Goal: Task Accomplishment & Management: Manage account settings

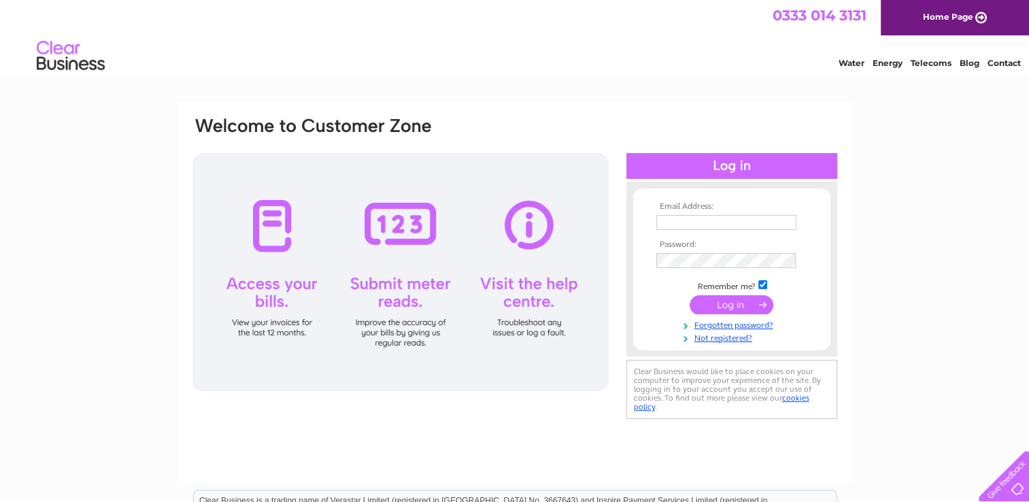
click at [696, 219] on input "text" at bounding box center [726, 222] width 140 height 15
click at [692, 221] on input "text" at bounding box center [726, 222] width 140 height 15
type input "paula@easterncountycare.co.uk"
click at [690, 296] on input "submit" at bounding box center [732, 305] width 84 height 19
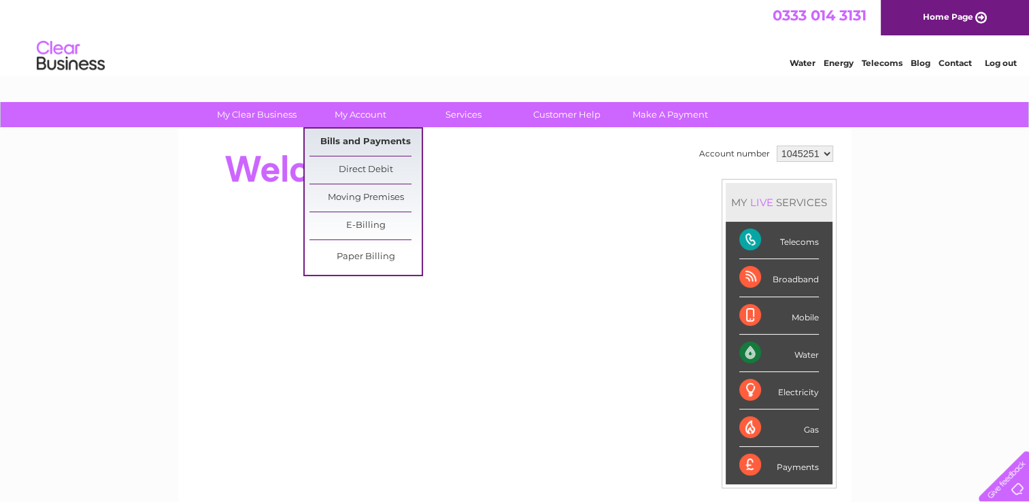
click at [358, 136] on link "Bills and Payments" at bounding box center [365, 142] width 112 height 27
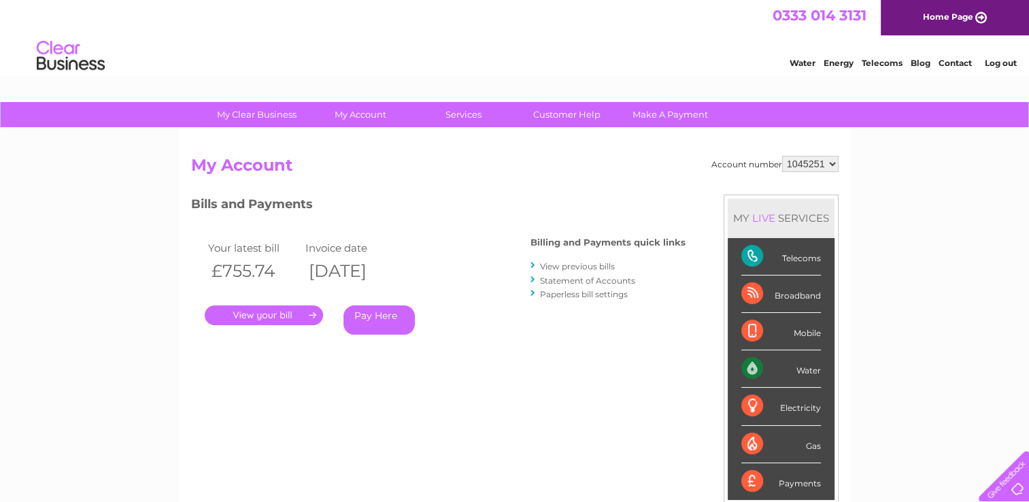
click at [260, 312] on link "." at bounding box center [264, 315] width 118 height 20
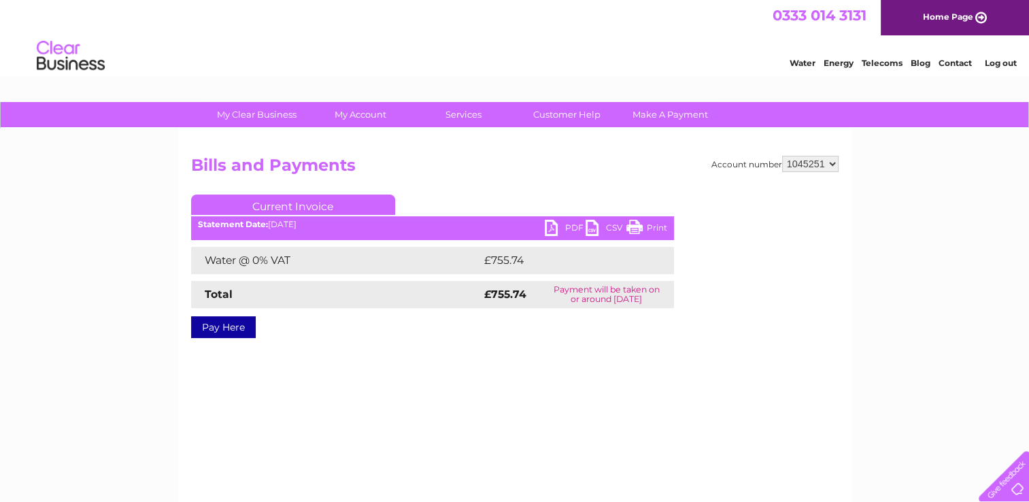
click at [556, 227] on link "PDF" at bounding box center [565, 230] width 41 height 20
click at [998, 63] on link "Log out" at bounding box center [1000, 63] width 32 height 10
